Goal: Book appointment/travel/reservation

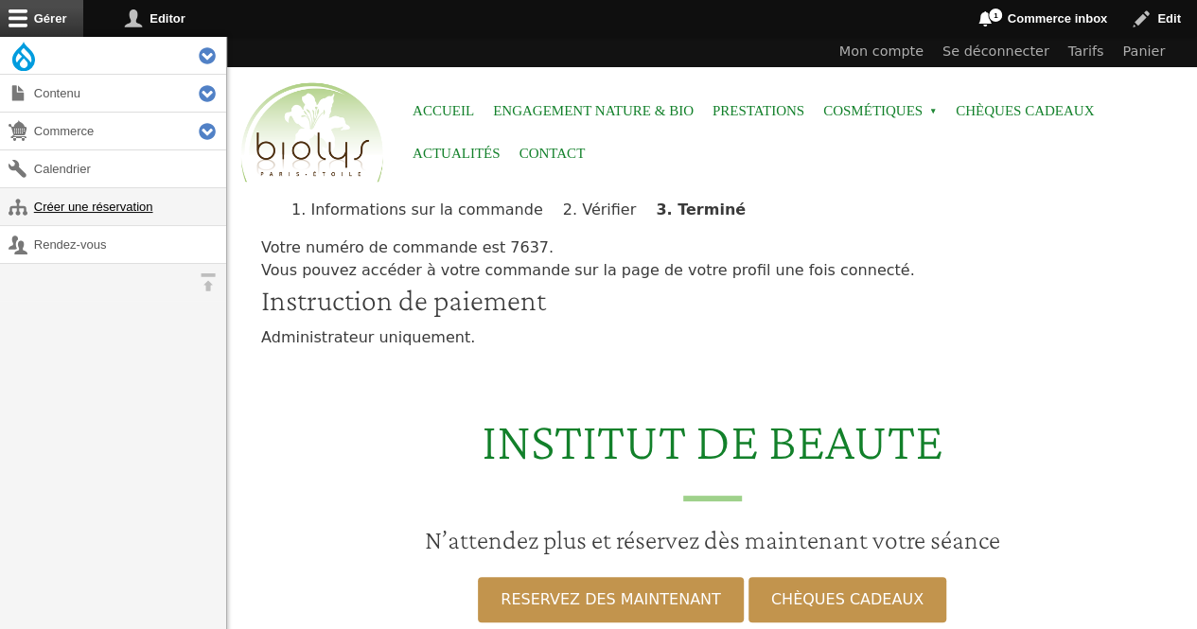
click at [93, 219] on link "Créer une réservation" at bounding box center [113, 206] width 226 height 37
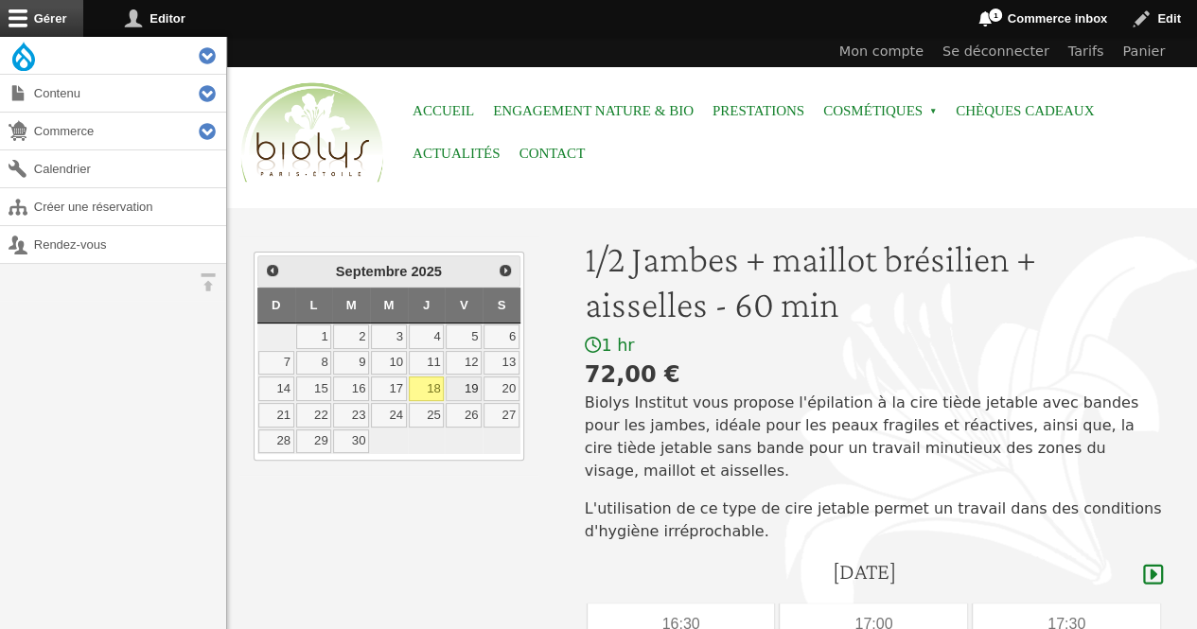
click at [469, 387] on link "19" at bounding box center [464, 389] width 36 height 25
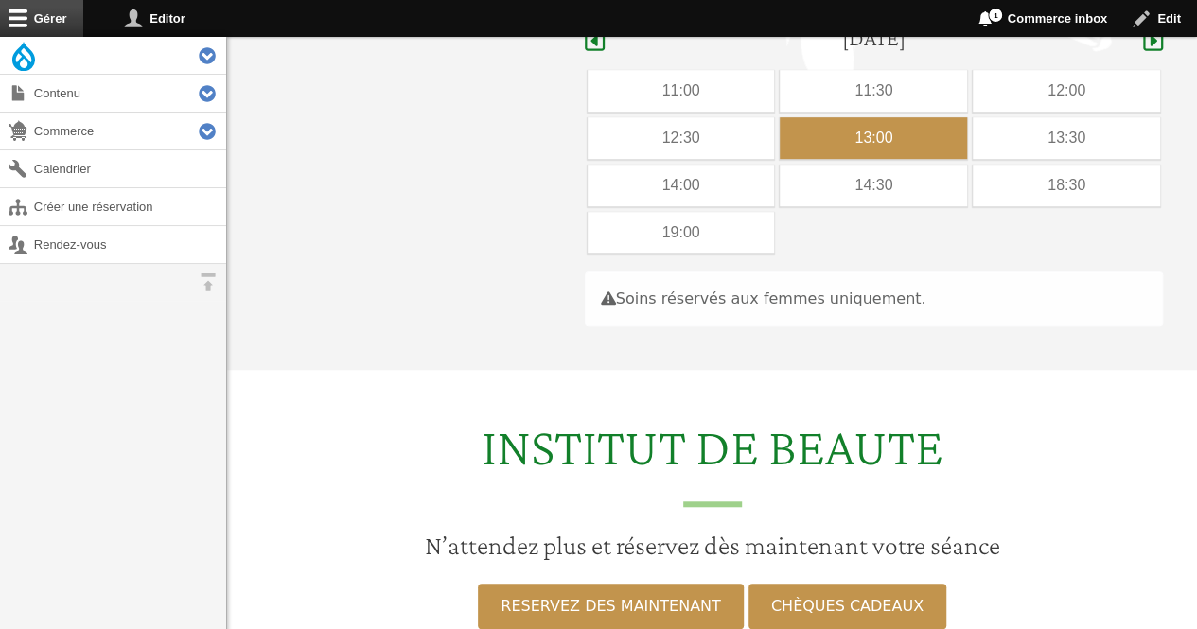
scroll to position [535, 0]
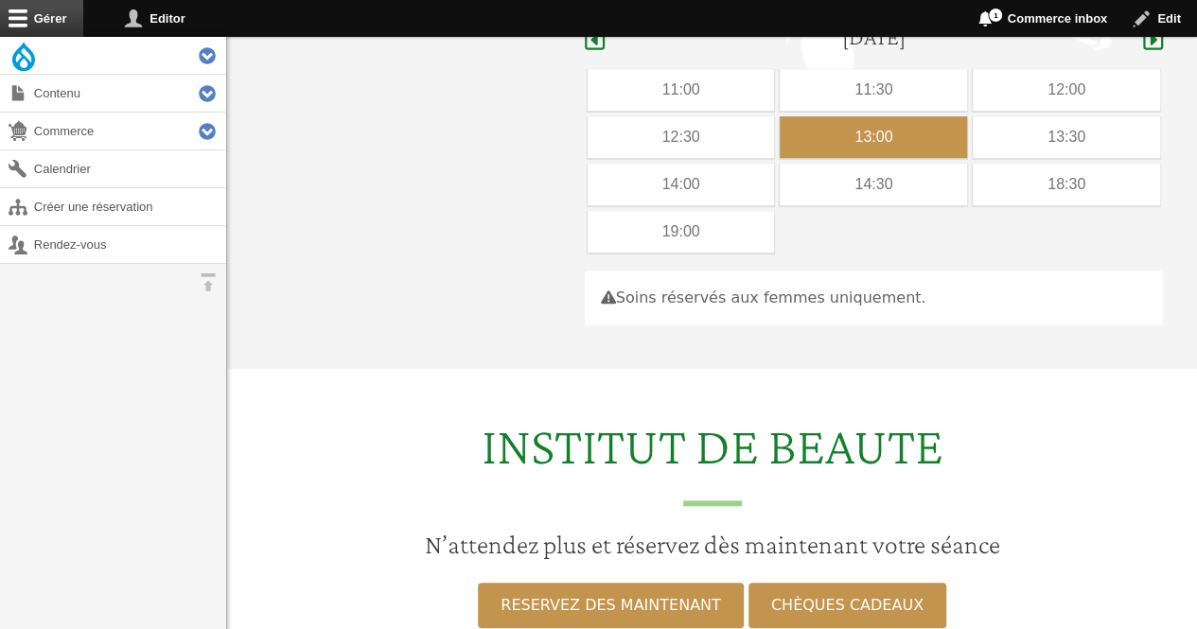
click at [889, 116] on div "13:00" at bounding box center [873, 137] width 187 height 42
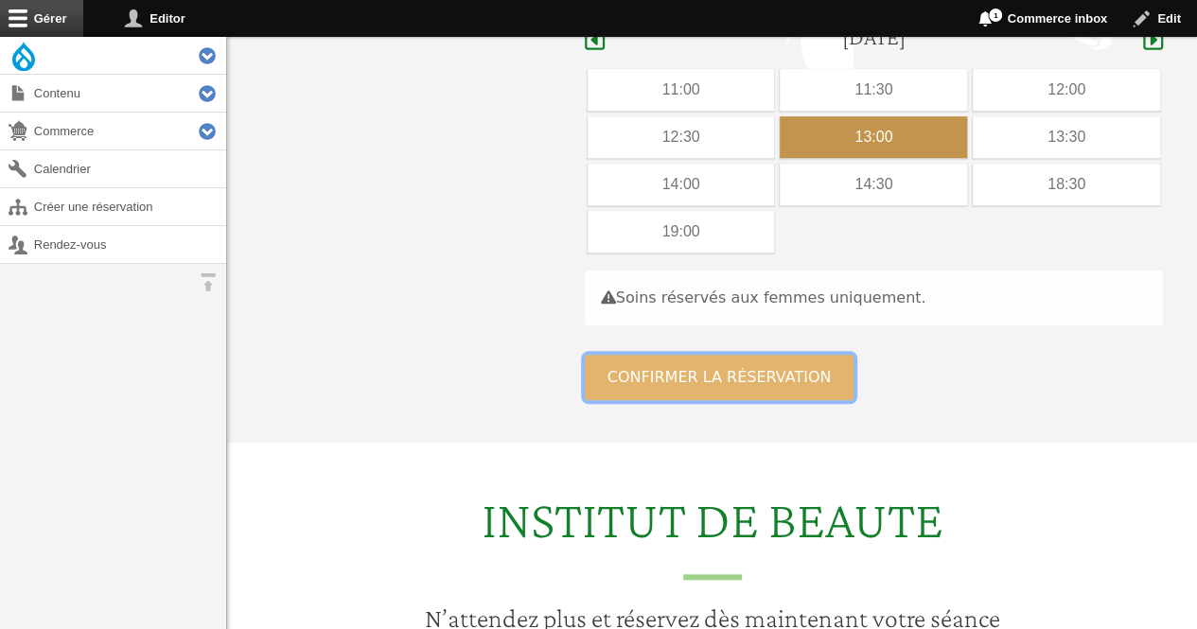
click at [750, 355] on button "Confirmer la réservation" at bounding box center [720, 377] width 270 height 45
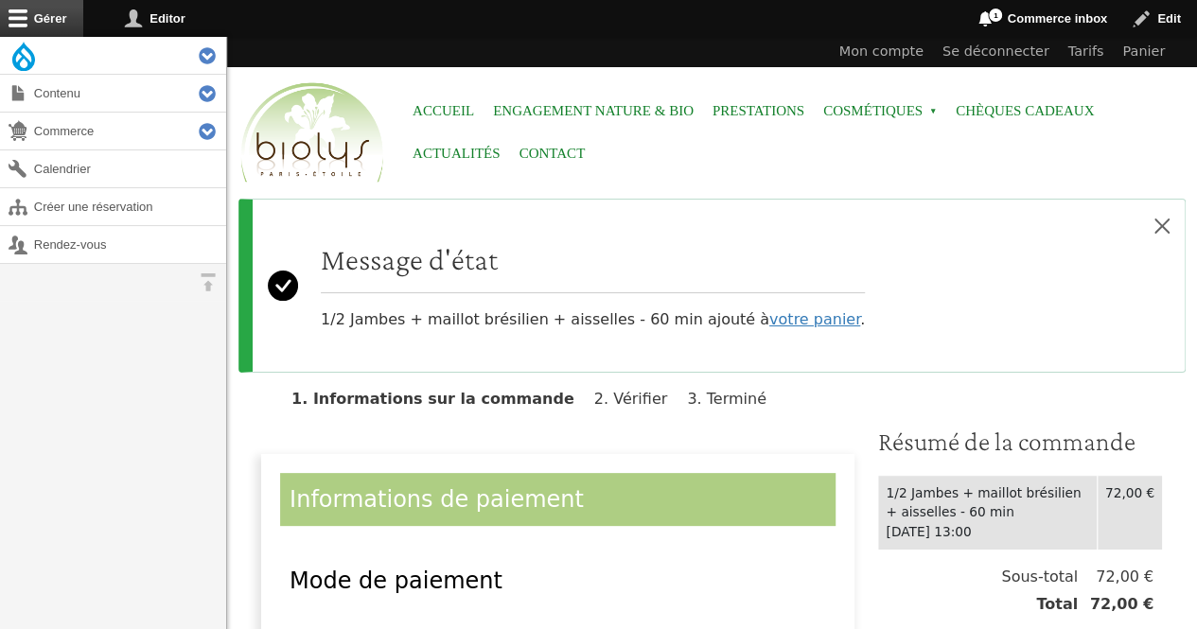
drag, startPoint x: 1195, startPoint y: 171, endPoint x: 1207, endPoint y: 236, distance: 65.5
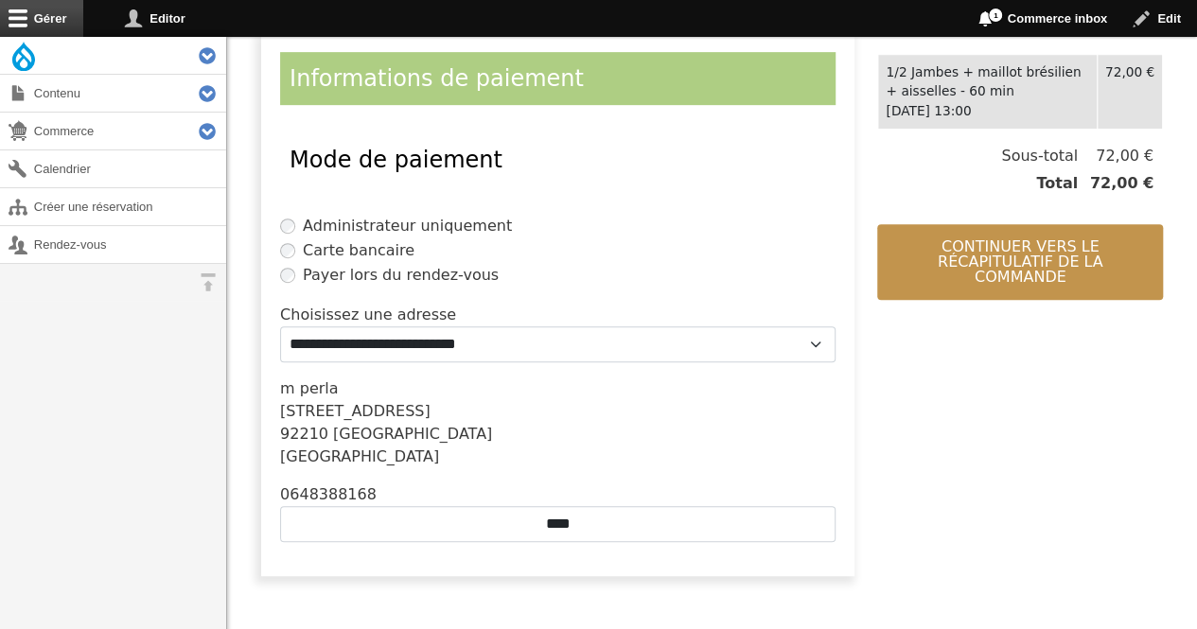
scroll to position [430, 0]
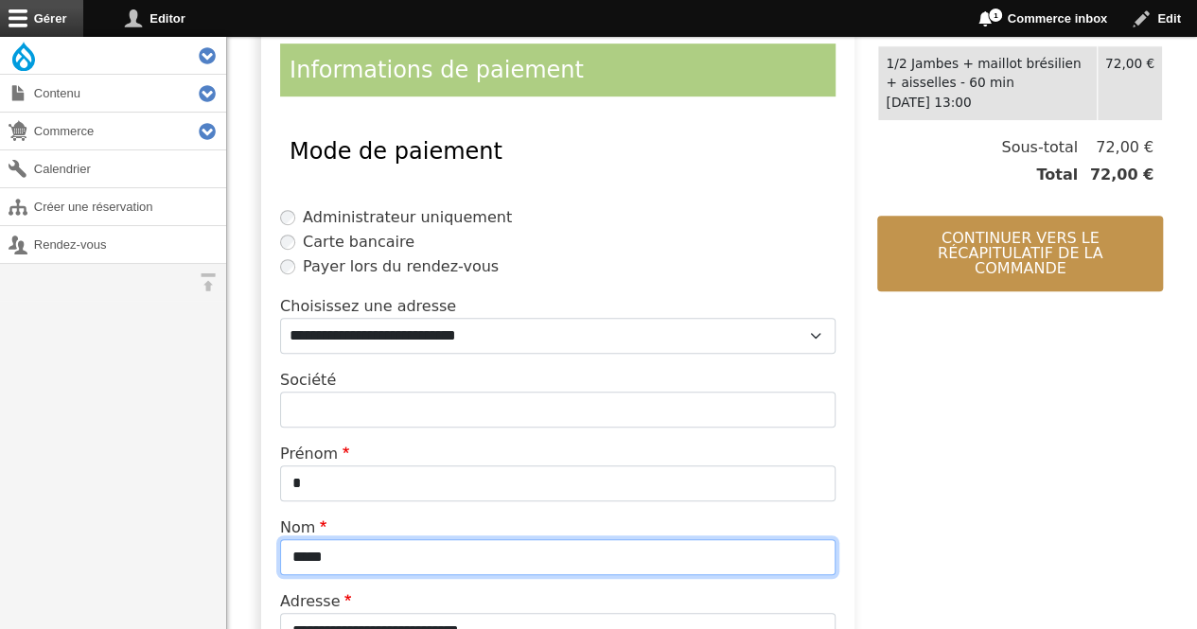
click at [371, 560] on input "*****" at bounding box center [557, 557] width 555 height 36
type input "*"
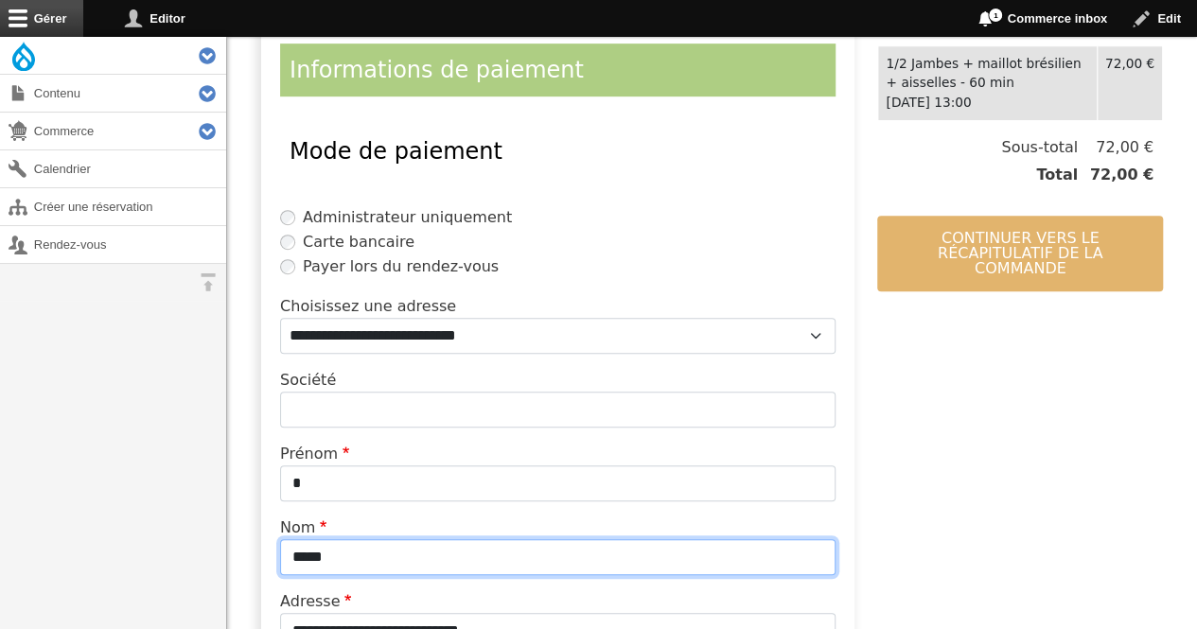
type input "*****"
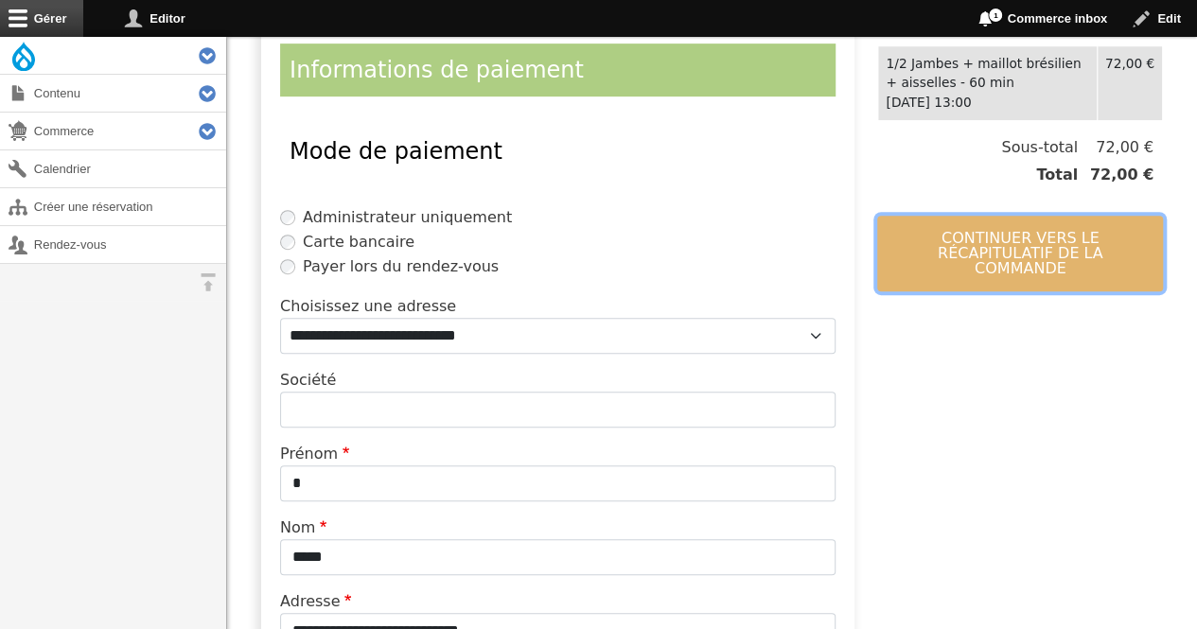
click at [965, 247] on button "Continuer vers le récapitulatif de la commande" at bounding box center [1020, 254] width 286 height 76
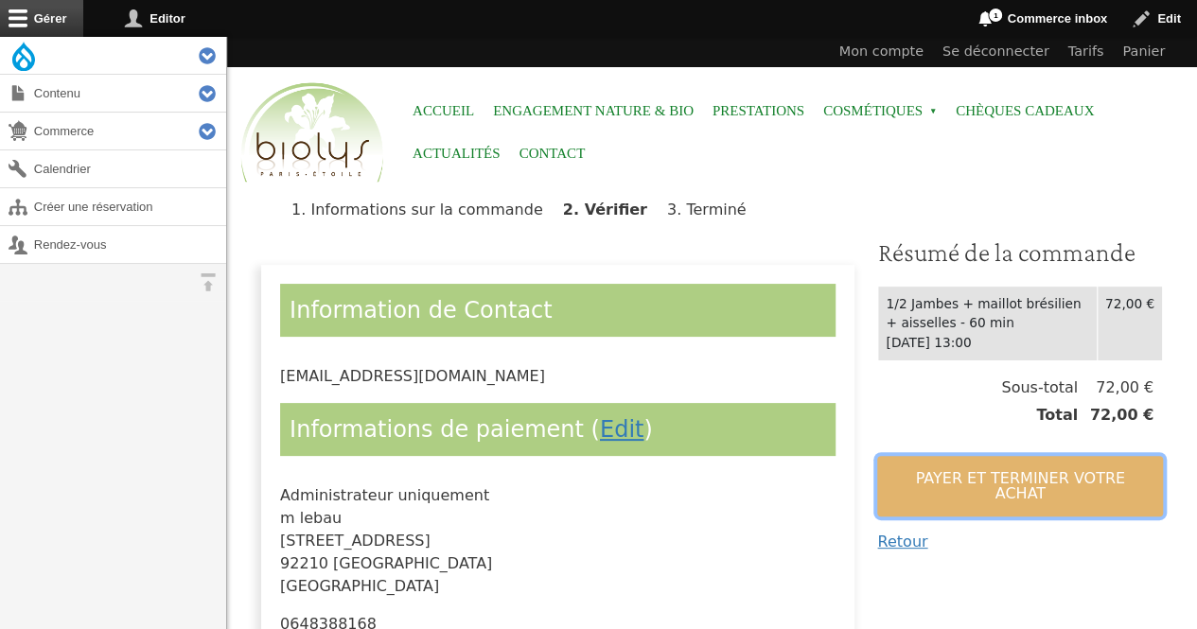
click at [953, 467] on button "Payer et terminer votre achat" at bounding box center [1020, 486] width 286 height 61
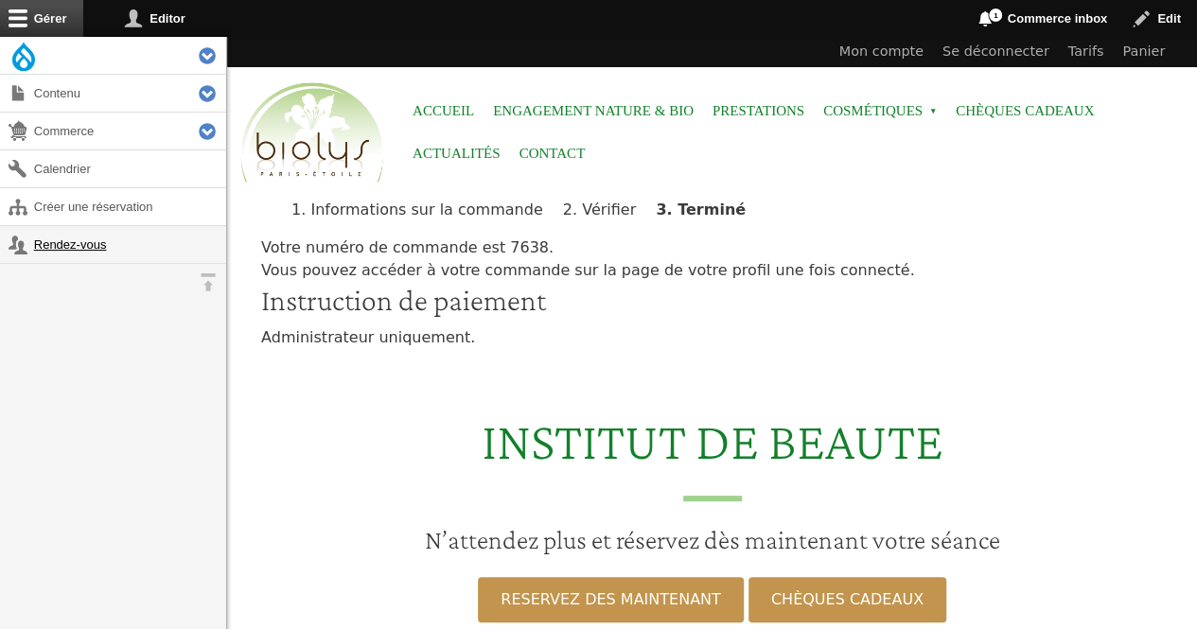
click at [76, 237] on link "Rendez-vous" at bounding box center [113, 244] width 226 height 37
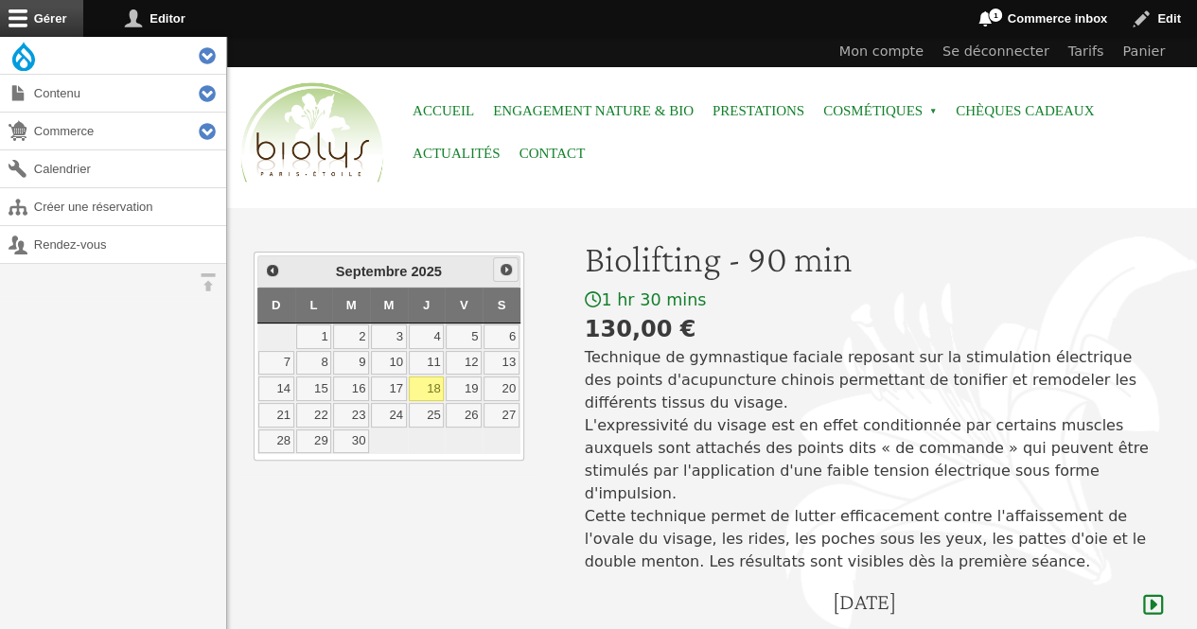
click at [509, 264] on span "Suivant" at bounding box center [506, 269] width 15 height 15
click at [431, 445] on link "27" at bounding box center [427, 442] width 36 height 25
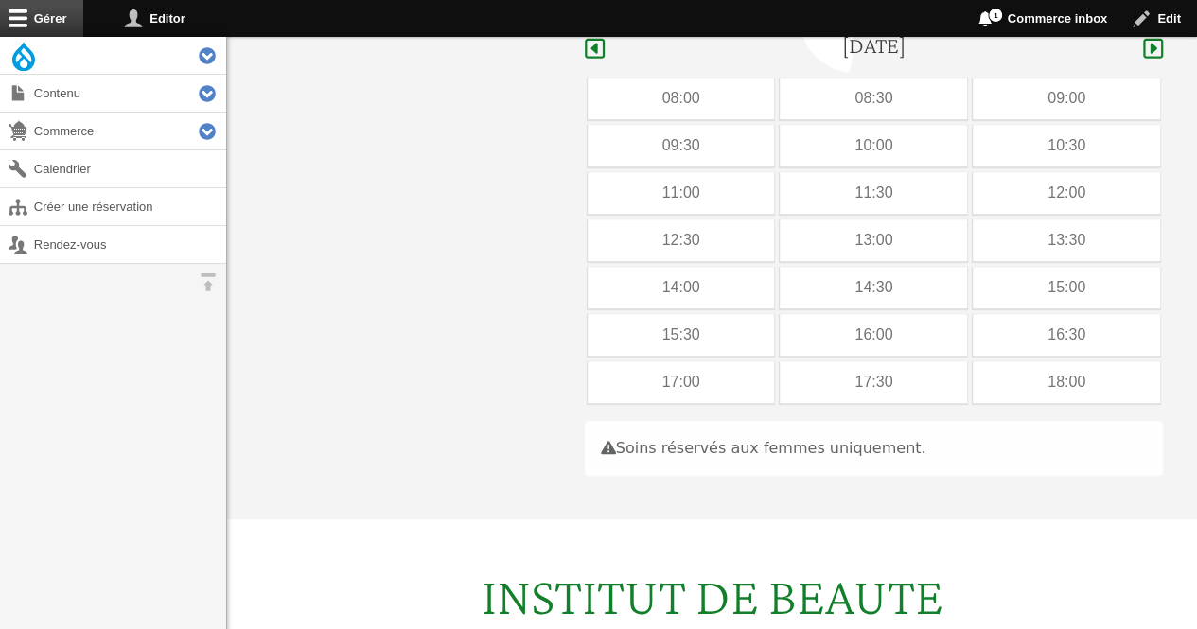
scroll to position [565, 0]
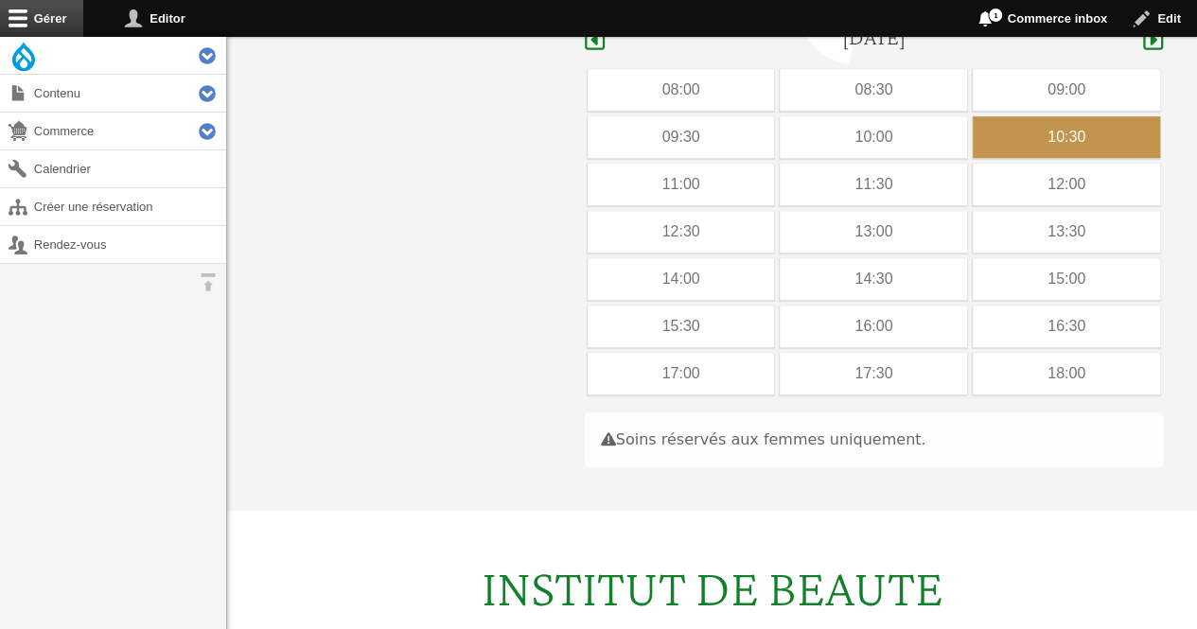
click at [1084, 116] on div "10:30" at bounding box center [1066, 137] width 187 height 42
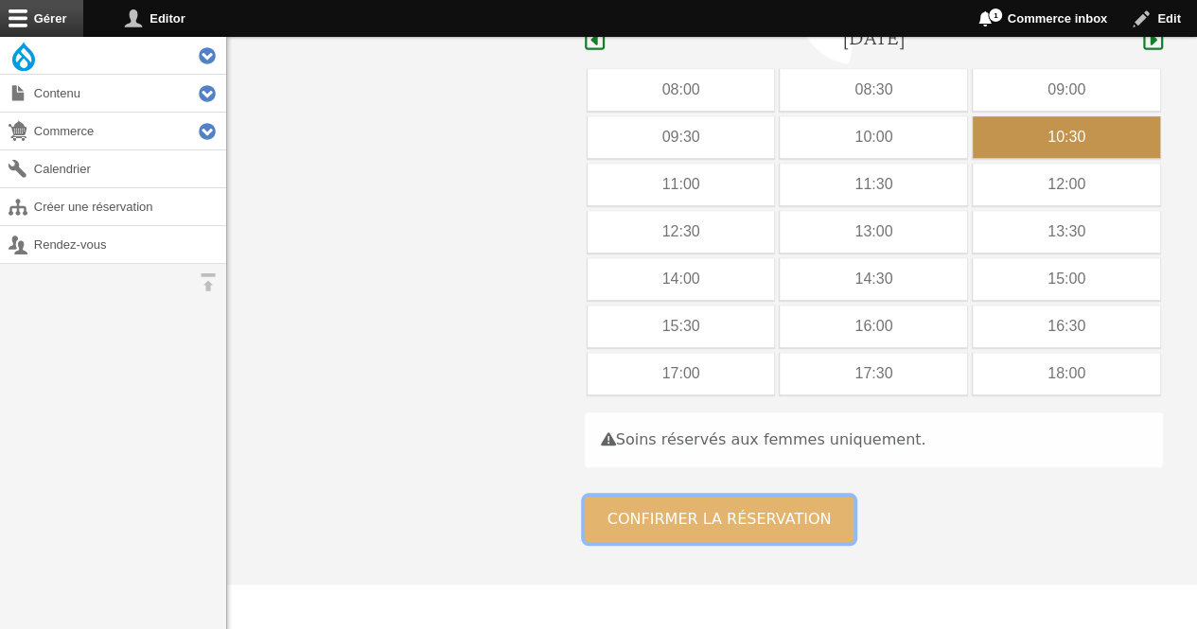
click at [686, 497] on button "Confirmer la réservation" at bounding box center [720, 519] width 270 height 45
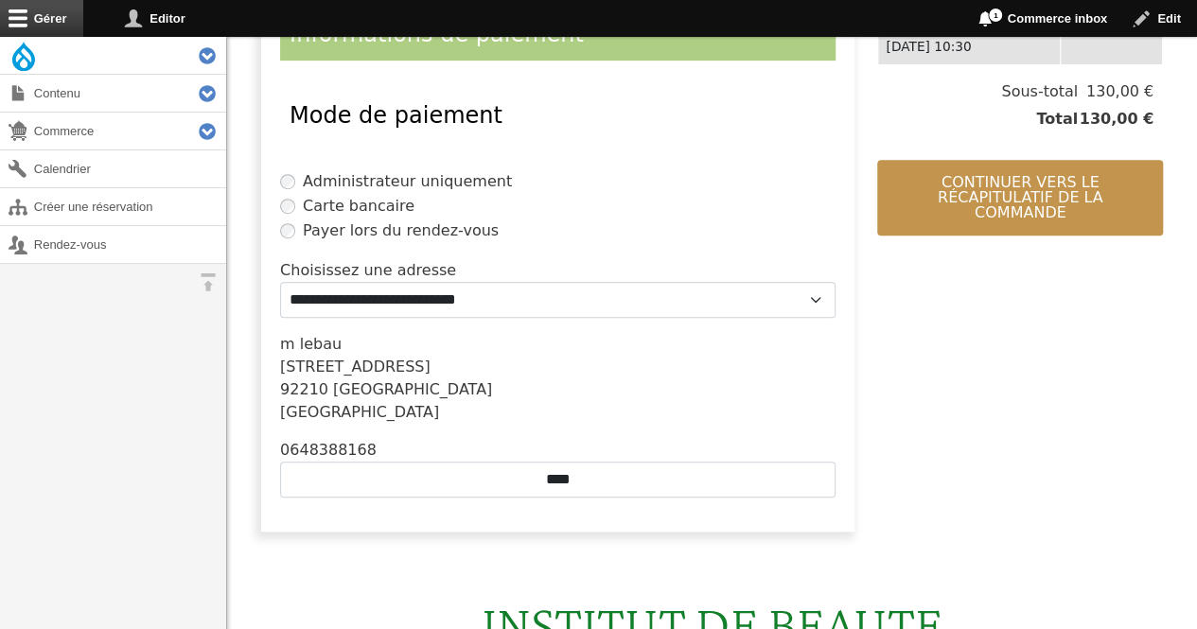
scroll to position [543, 0]
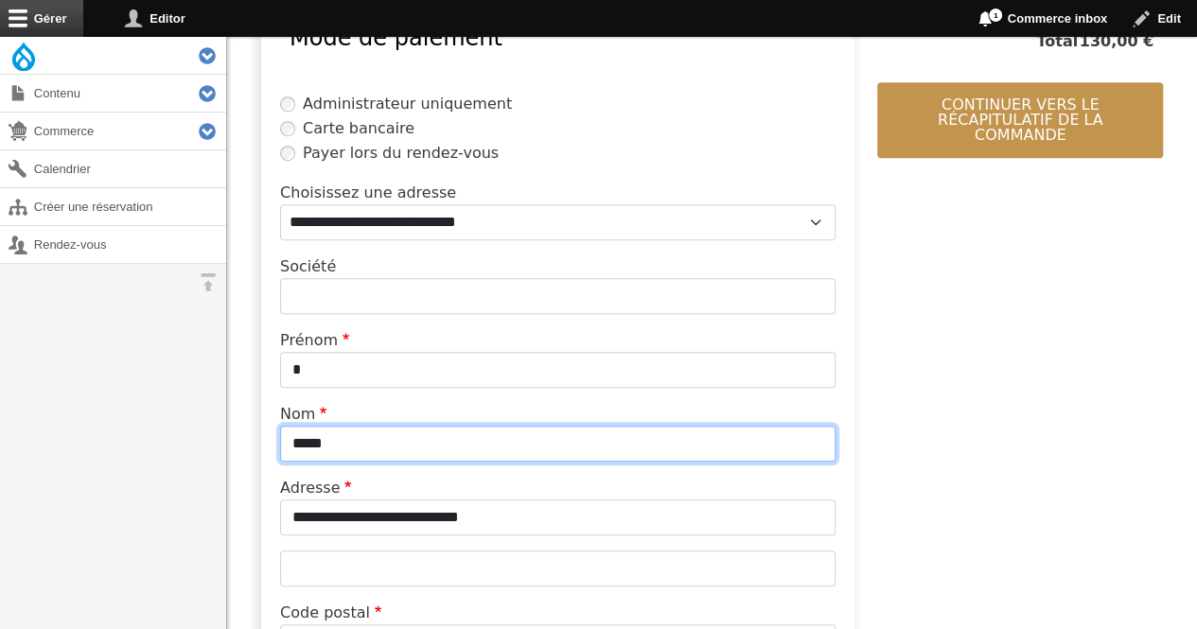
click at [382, 426] on input "*****" at bounding box center [557, 444] width 555 height 36
type input "*"
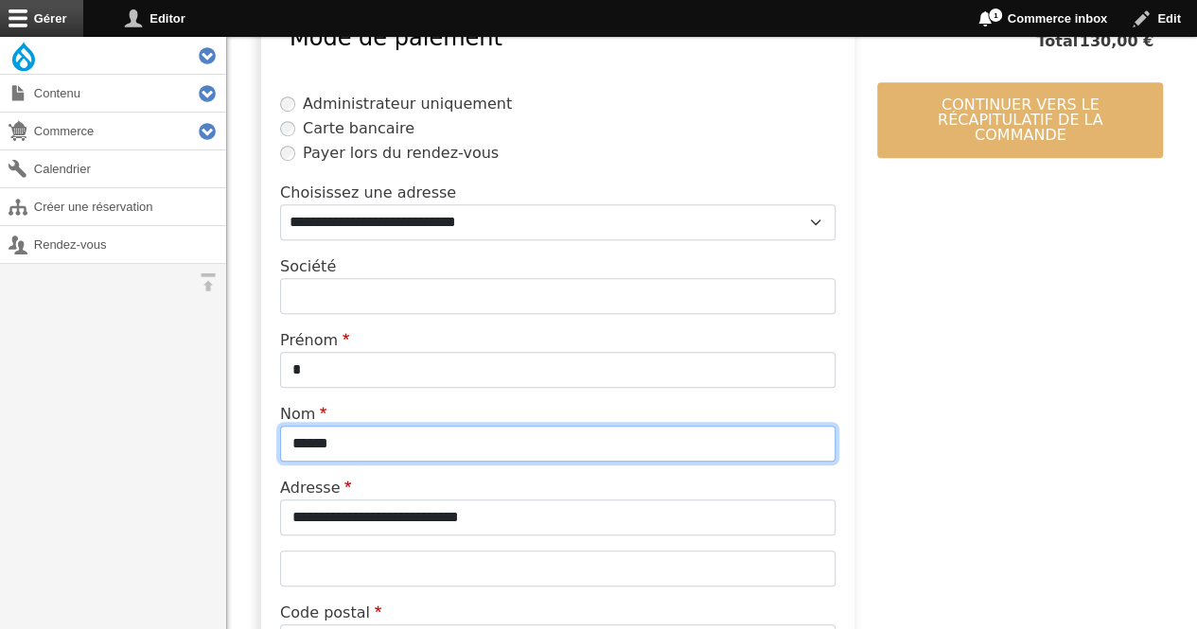
type input "******"
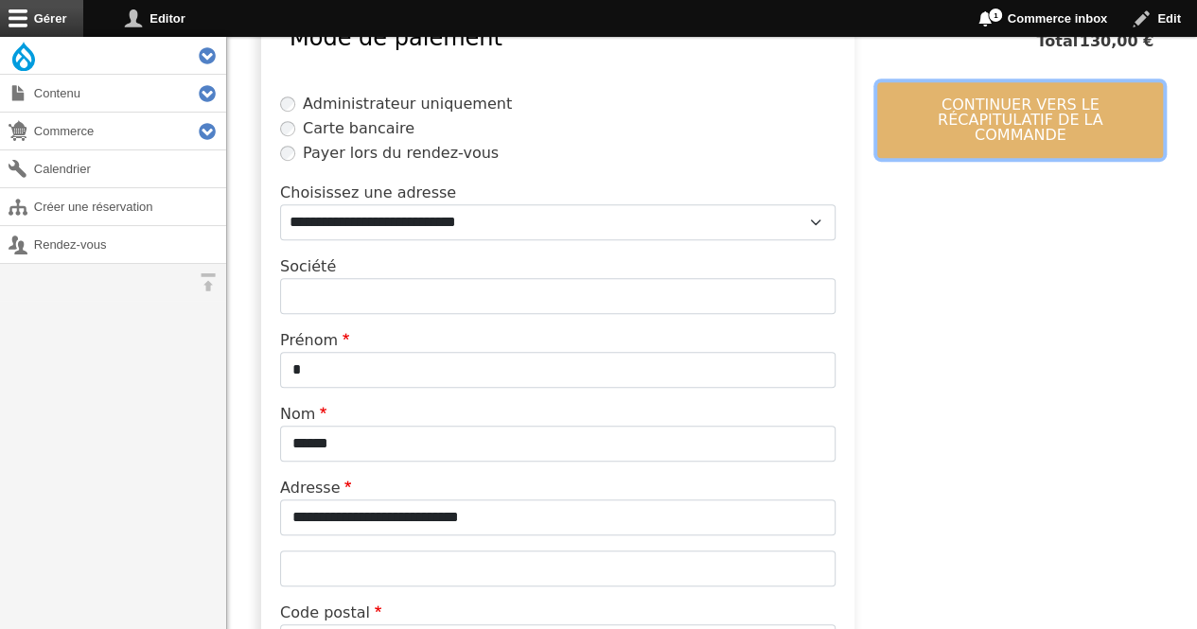
click at [978, 114] on button "Continuer vers le récapitulatif de la commande" at bounding box center [1020, 120] width 286 height 76
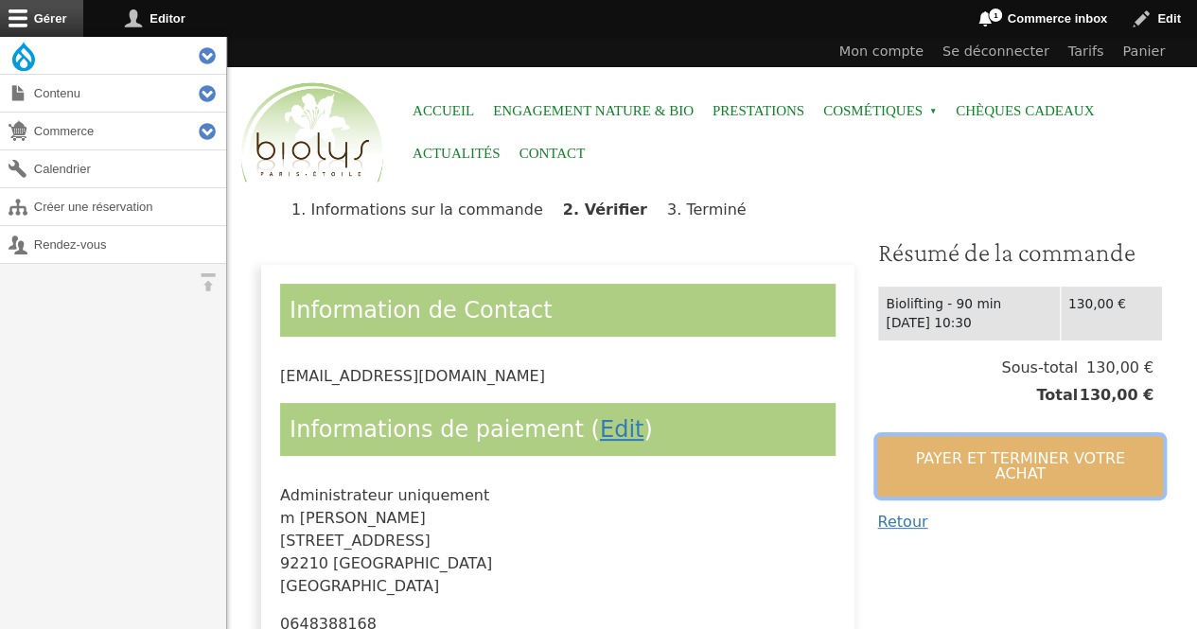
click at [1001, 455] on button "Payer et terminer votre achat" at bounding box center [1020, 466] width 286 height 61
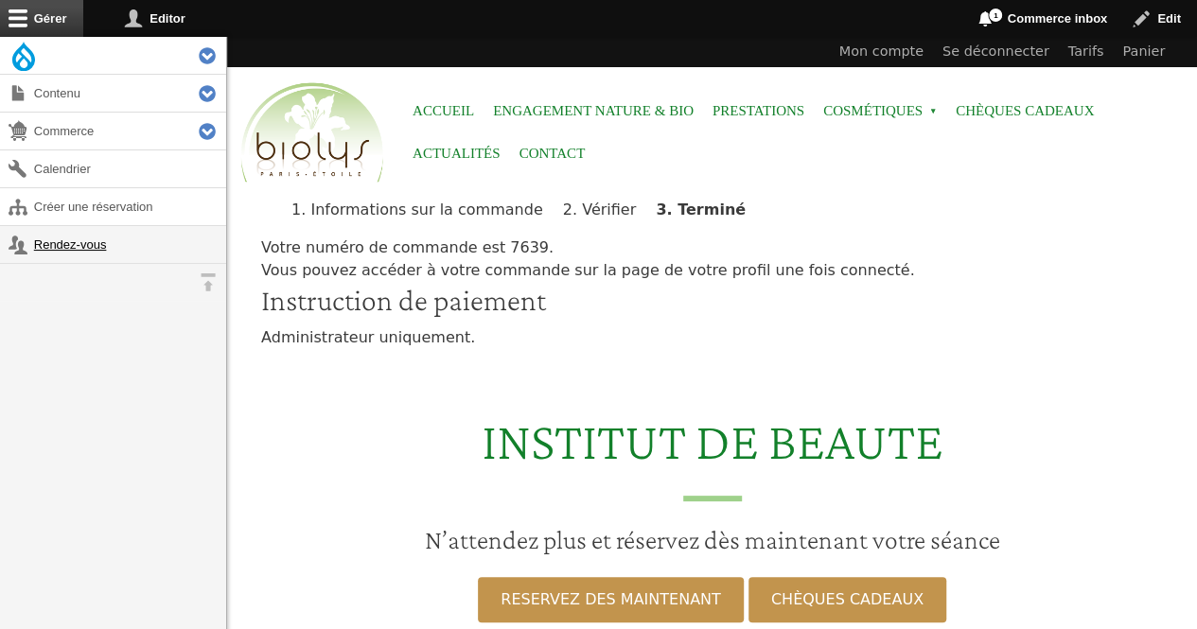
click at [49, 236] on link "Rendez-vous" at bounding box center [113, 244] width 226 height 37
